Goal: Complete application form

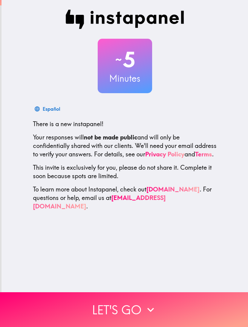
click at [176, 313] on button "Let's go" at bounding box center [124, 309] width 248 height 35
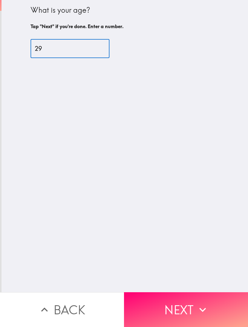
type input "29"
click at [216, 310] on button "Next" at bounding box center [186, 309] width 124 height 35
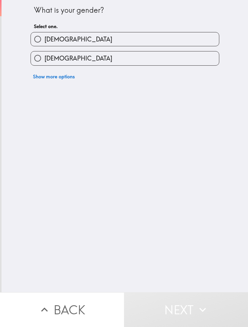
click at [90, 64] on label "[DEMOGRAPHIC_DATA]" at bounding box center [125, 58] width 188 height 14
click at [45, 64] on input "[DEMOGRAPHIC_DATA]" at bounding box center [38, 58] width 14 height 14
radio input "true"
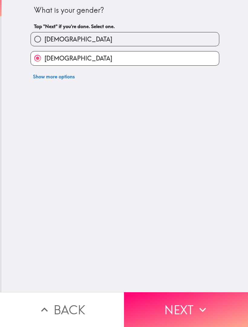
click at [223, 305] on button "Next" at bounding box center [186, 309] width 124 height 35
click at [223, 304] on div "Back Next" at bounding box center [124, 309] width 248 height 35
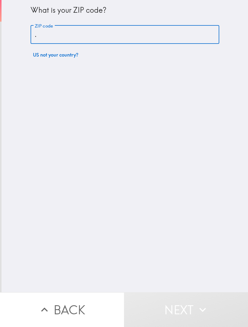
type input "."
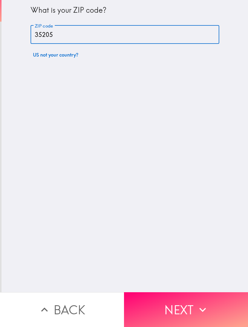
type input "35205"
click at [222, 315] on button "Next" at bounding box center [186, 309] width 124 height 35
